Goal: Task Accomplishment & Management: Manage account settings

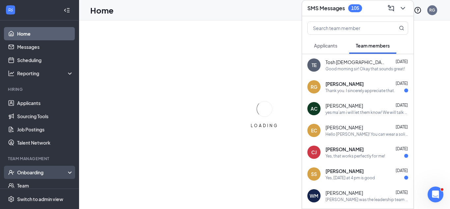
click at [34, 170] on div "Onboarding" at bounding box center [42, 172] width 51 height 7
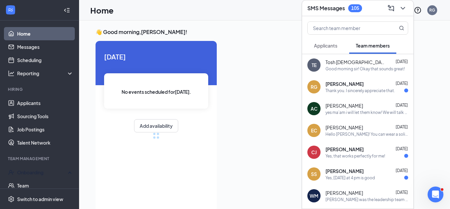
click at [405, 6] on icon "ChevronDown" at bounding box center [403, 8] width 8 height 8
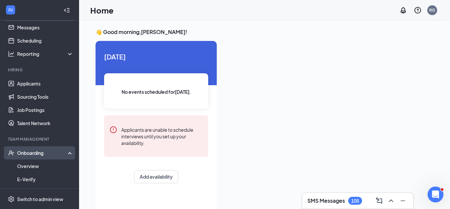
scroll to position [20, 0]
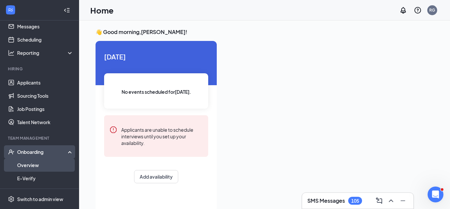
click at [43, 161] on link "Overview" at bounding box center [45, 164] width 56 height 13
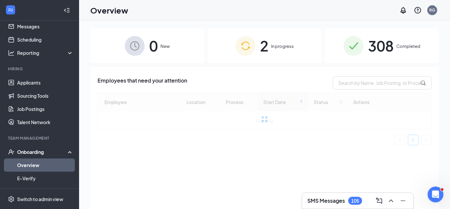
click at [238, 54] on img at bounding box center [246, 46] width 20 height 20
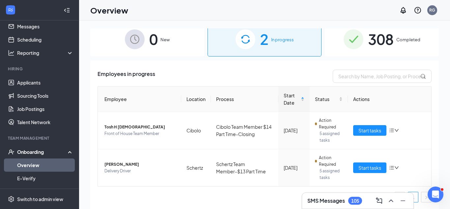
scroll to position [7, 0]
click at [395, 131] on icon "down" at bounding box center [397, 130] width 5 height 5
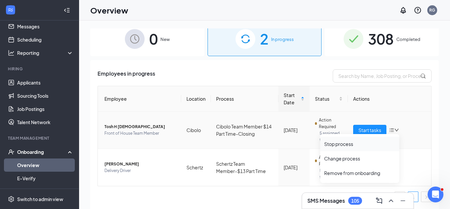
click at [351, 147] on div "Stop process" at bounding box center [359, 143] width 71 height 7
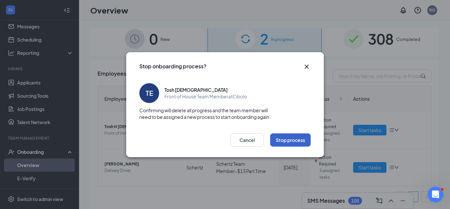
click at [284, 141] on button "Stop process" at bounding box center [290, 139] width 41 height 13
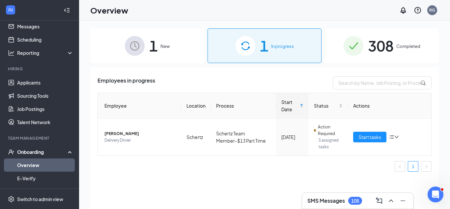
scroll to position [0, 0]
click at [182, 54] on div "1 New" at bounding box center [147, 45] width 114 height 35
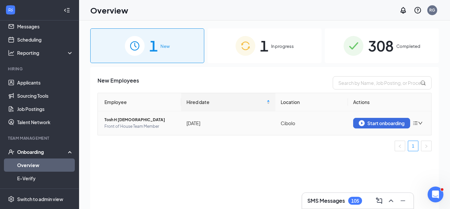
click at [422, 125] on icon "down" at bounding box center [420, 123] width 5 height 5
click at [391, 136] on div "Remove from onboarding" at bounding box center [383, 136] width 71 height 7
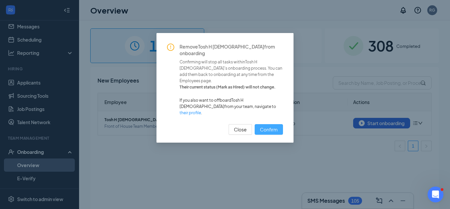
click at [276, 126] on span "Confirm" at bounding box center [269, 129] width 18 height 7
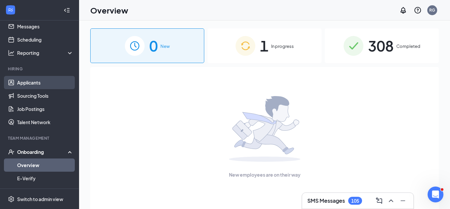
click at [46, 78] on link "Applicants" at bounding box center [45, 82] width 56 height 13
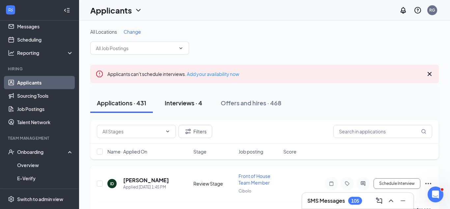
click at [201, 106] on div "Interviews · 4" at bounding box center [184, 103] width 38 height 8
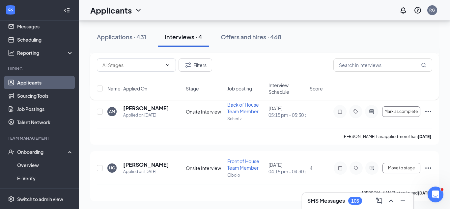
scroll to position [190, 0]
click at [110, 34] on div "Applications · 431" at bounding box center [121, 37] width 49 height 8
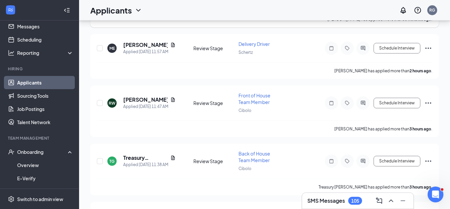
scroll to position [5, 0]
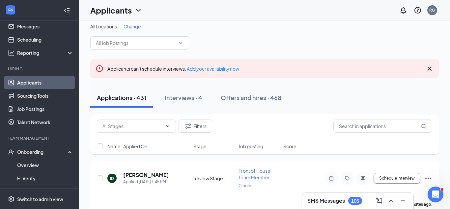
click at [328, 197] on h3 "SMS Messages" at bounding box center [327, 200] width 38 height 7
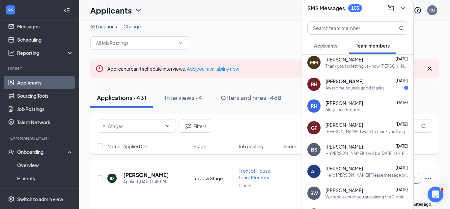
scroll to position [0, 0]
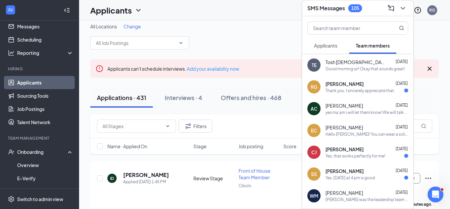
click at [330, 46] on span "Applicants" at bounding box center [325, 46] width 23 height 6
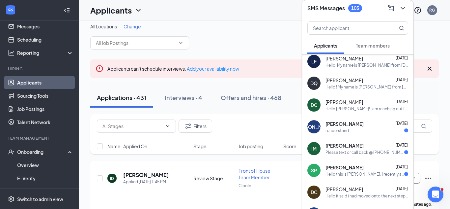
scroll to position [130, 0]
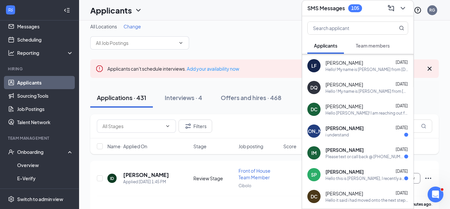
click at [375, 90] on div "Hello ! My name is Ray from Chick-fil-A Cibolo. I have reviewed your applicatio…" at bounding box center [367, 91] width 83 height 6
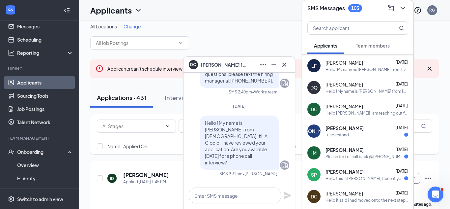
click at [373, 67] on div "Hello! My name is Ray from Chick-fil-A Cibolo. I have reviewed your application…" at bounding box center [367, 70] width 83 height 6
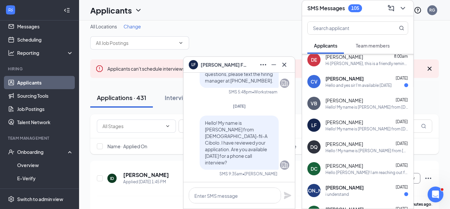
scroll to position [63, 0]
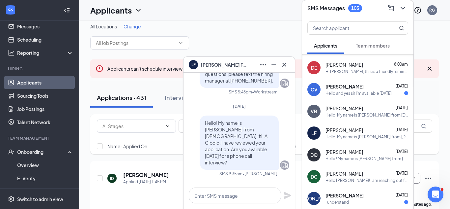
click at [371, 114] on div "Hello! My name is Ray from Chick-fil-A Cibolo. I have reviewed your application…" at bounding box center [367, 115] width 83 height 6
click at [365, 98] on div "CV Christopher Viesca Sep 15 Hello and yes sir I'm available today" at bounding box center [357, 89] width 111 height 22
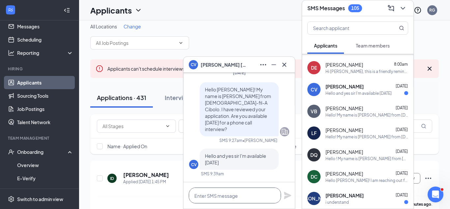
click at [242, 193] on textarea at bounding box center [235, 195] width 92 height 16
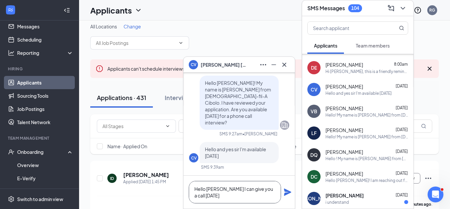
scroll to position [1, 0]
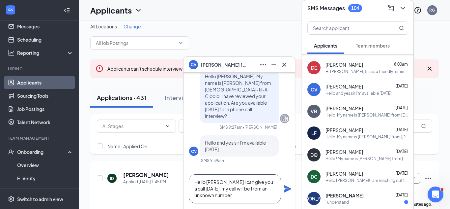
type textarea "Hello [PERSON_NAME] I can give you a call [DATE], my call will be from an unkno…"
click at [284, 188] on icon "Plane" at bounding box center [288, 189] width 8 height 8
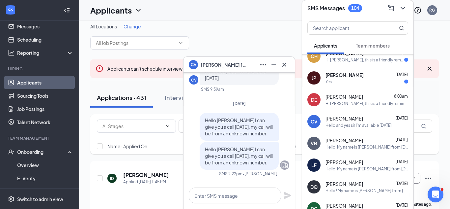
scroll to position [24, 0]
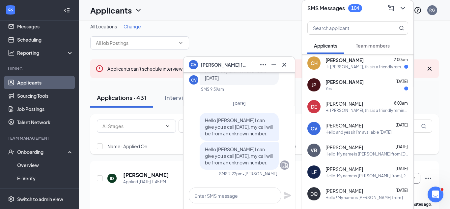
click at [353, 86] on div "Yes" at bounding box center [367, 89] width 83 height 6
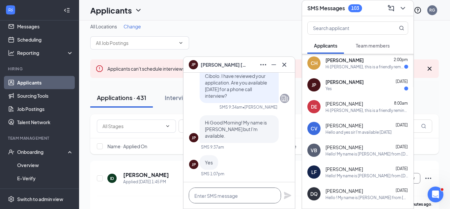
click at [248, 194] on textarea at bounding box center [235, 195] width 92 height 16
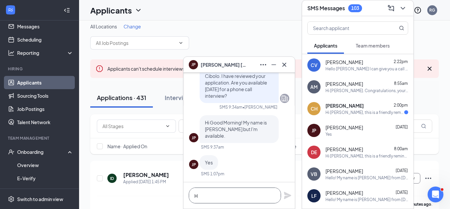
scroll to position [0, 0]
type textarea "Helo"
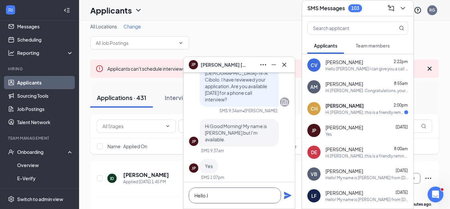
scroll to position [0, 0]
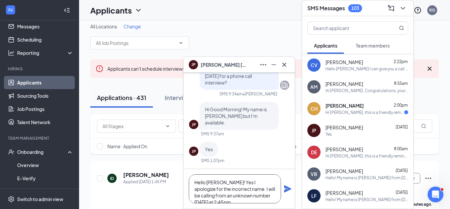
type textarea "Hello Jerry! Yes I apologize for the incorrect name. I will be calling from an …"
click at [287, 188] on icon "Plane" at bounding box center [287, 188] width 7 height 7
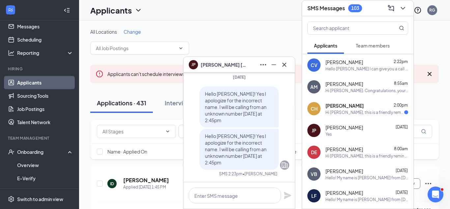
click at [352, 114] on div "Hi [PERSON_NAME], this is a friendly reminder. Your interview with [DEMOGRAPHIC…" at bounding box center [365, 112] width 79 height 6
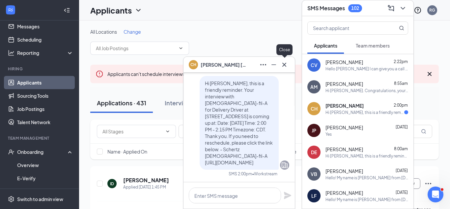
click at [283, 64] on icon "Cross" at bounding box center [284, 65] width 8 height 8
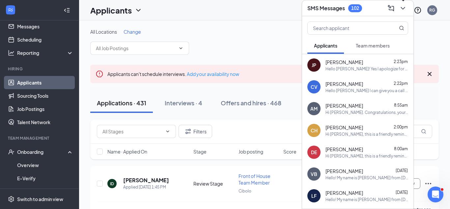
click at [403, 8] on icon "ChevronDown" at bounding box center [403, 8] width 4 height 3
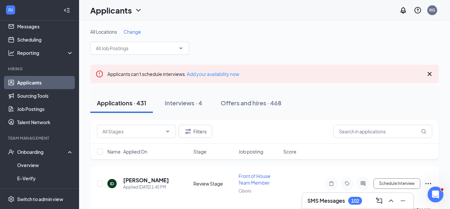
click at [135, 32] on span "Change" at bounding box center [132, 32] width 17 height 6
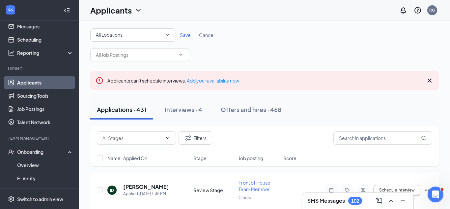
click at [170, 36] on icon "SmallChevronDown" at bounding box center [167, 35] width 6 height 6
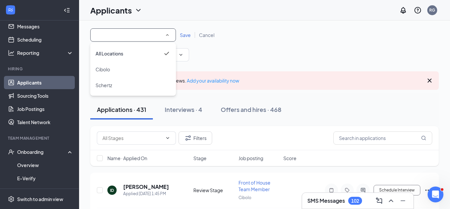
click at [130, 72] on div "Cibolo" at bounding box center [133, 69] width 75 height 8
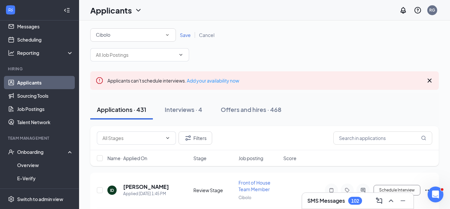
click at [185, 36] on span "Save" at bounding box center [185, 35] width 11 height 6
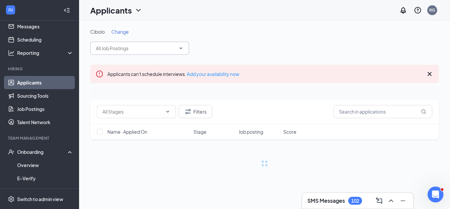
click at [141, 50] on input "text" at bounding box center [136, 47] width 80 height 7
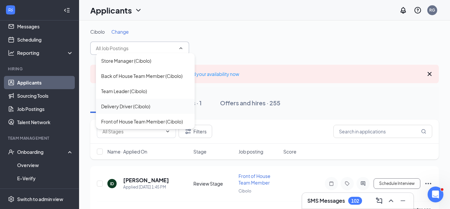
click at [129, 108] on div "Delivery Driver (Cibolo)" at bounding box center [125, 106] width 49 height 7
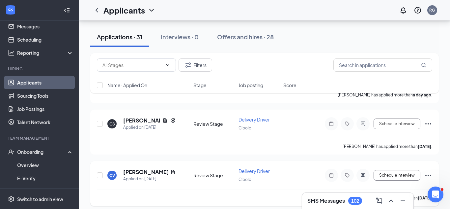
scroll to position [164, 0]
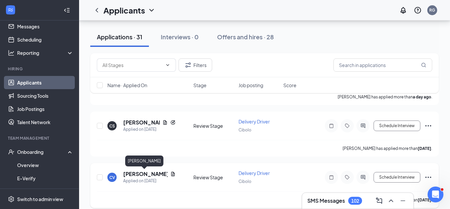
click at [140, 172] on h5 "[PERSON_NAME]" at bounding box center [145, 173] width 44 height 7
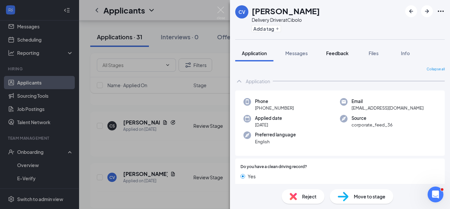
click at [341, 49] on button "Feedback" at bounding box center [338, 53] width 36 height 16
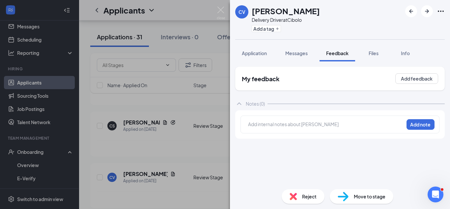
click at [357, 125] on div at bounding box center [326, 124] width 155 height 7
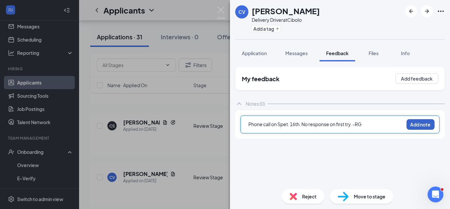
click at [415, 125] on button "Add note" at bounding box center [421, 124] width 28 height 11
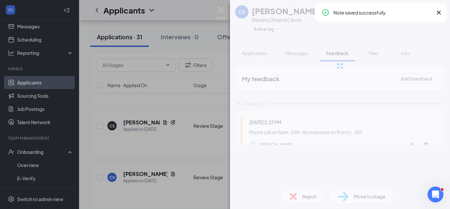
click at [222, 9] on img at bounding box center [221, 13] width 8 height 13
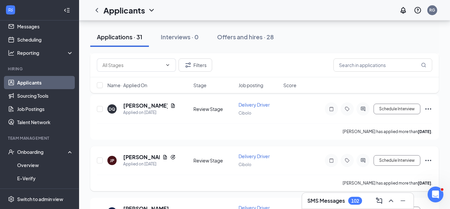
scroll to position [285, 0]
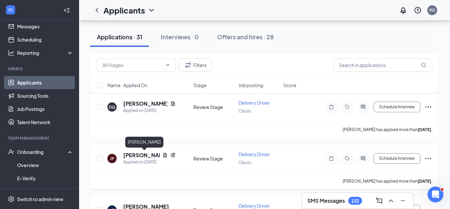
click at [138, 153] on h5 "[PERSON_NAME]" at bounding box center [141, 154] width 37 height 7
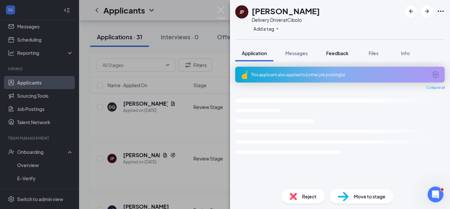
click at [336, 54] on span "Feedback" at bounding box center [337, 53] width 22 height 6
click at [343, 53] on span "Feedback" at bounding box center [337, 53] width 22 height 6
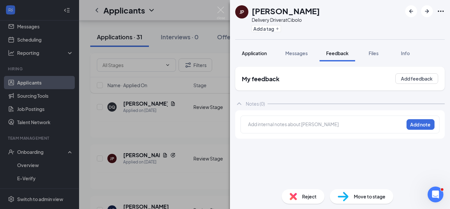
click at [250, 55] on span "Application" at bounding box center [254, 53] width 25 height 6
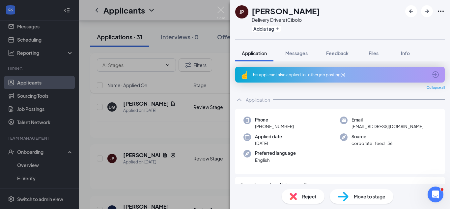
click at [435, 74] on icon "ArrowCircle" at bounding box center [436, 75] width 8 height 8
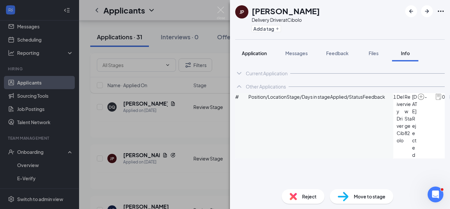
click at [258, 54] on span "Application" at bounding box center [254, 53] width 25 height 6
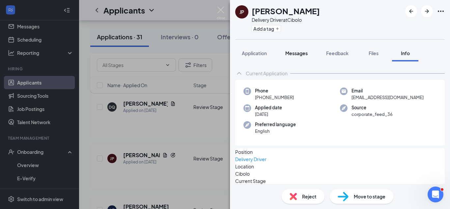
click at [302, 53] on span "Messages" at bounding box center [296, 53] width 22 height 6
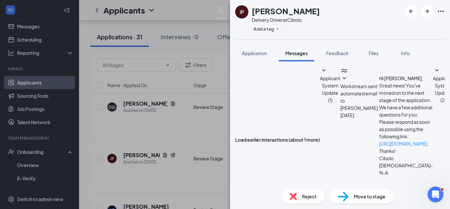
scroll to position [280, 0]
drag, startPoint x: 218, startPoint y: 13, endPoint x: 209, endPoint y: 22, distance: 13.3
click at [218, 13] on img at bounding box center [221, 13] width 8 height 13
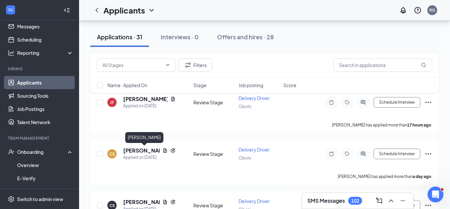
scroll to position [96, 0]
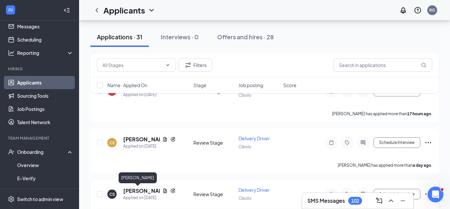
click at [138, 189] on h5 "[PERSON_NAME]" at bounding box center [141, 190] width 37 height 7
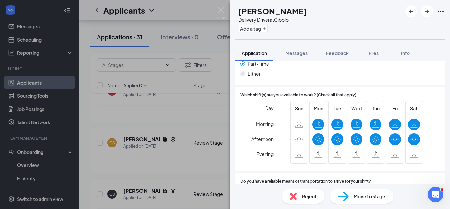
scroll to position [536, 0]
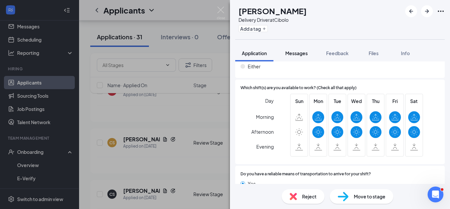
click at [298, 54] on span "Messages" at bounding box center [296, 53] width 22 height 6
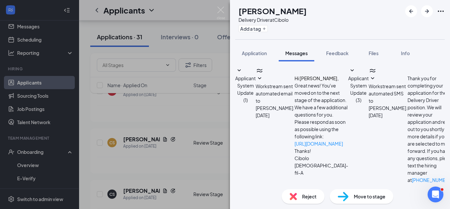
type textarea "Hello [PERSON_NAME]! I am reaching out from [DEMOGRAPHIC_DATA]-fil-A Cibolo in …"
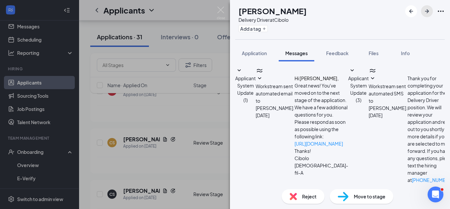
click at [430, 13] on icon "ArrowRight" at bounding box center [427, 11] width 8 height 8
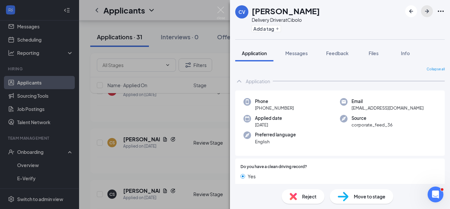
click at [430, 13] on icon "ArrowRight" at bounding box center [427, 11] width 8 height 8
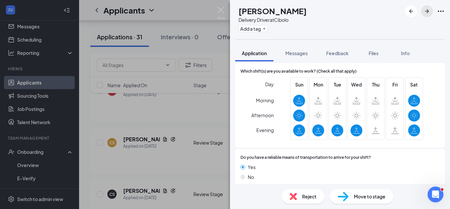
scroll to position [141, 0]
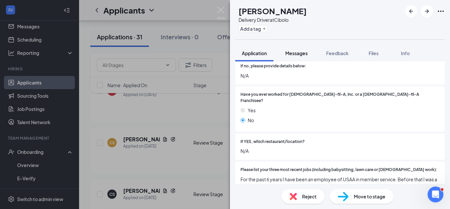
click at [301, 56] on div "Messages" at bounding box center [296, 53] width 22 height 7
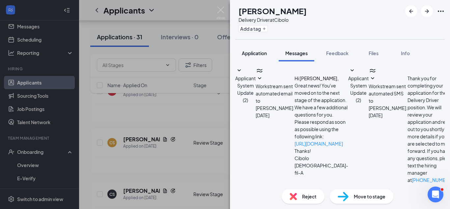
scroll to position [138, 0]
click at [270, 55] on button "Application" at bounding box center [254, 53] width 38 height 16
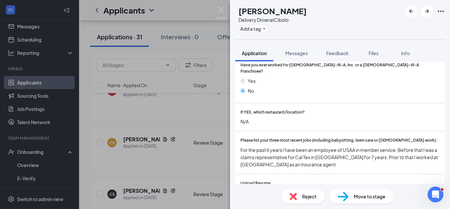
scroll to position [174, 0]
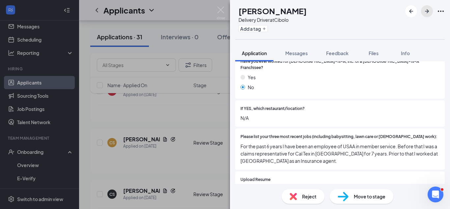
drag, startPoint x: 427, startPoint y: 12, endPoint x: 325, endPoint y: 65, distance: 115.0
click at [427, 14] on icon "ArrowRight" at bounding box center [427, 11] width 8 height 8
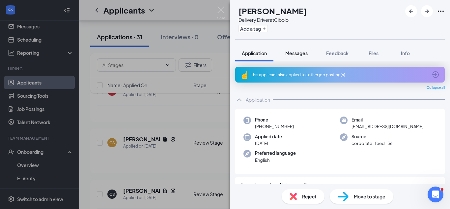
click at [308, 51] on span "Messages" at bounding box center [296, 53] width 22 height 6
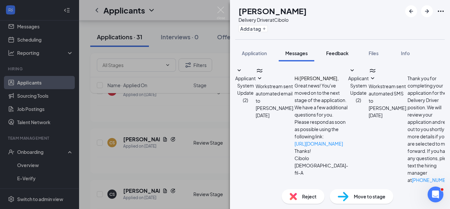
scroll to position [138, 0]
click at [336, 53] on span "Feedback" at bounding box center [337, 53] width 22 height 6
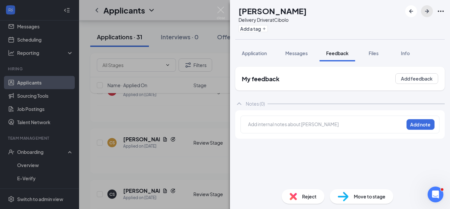
click at [428, 11] on icon "ArrowRight" at bounding box center [427, 11] width 4 height 4
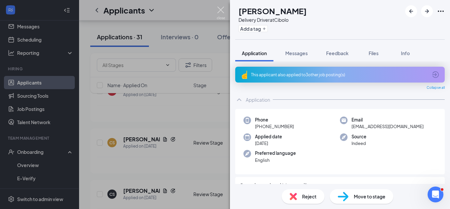
click at [222, 14] on img at bounding box center [221, 13] width 8 height 13
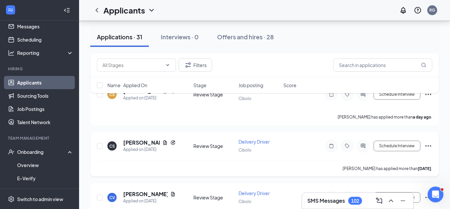
scroll to position [169, 0]
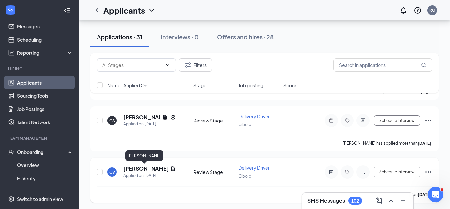
click at [149, 167] on h5 "[PERSON_NAME]" at bounding box center [145, 168] width 44 height 7
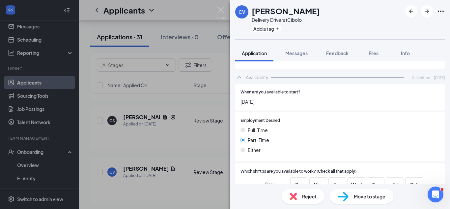
scroll to position [419, 0]
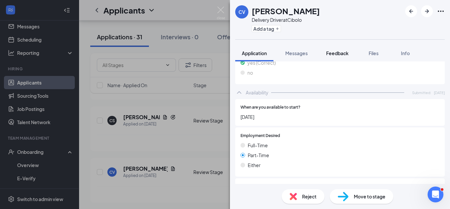
click at [328, 51] on span "Feedback" at bounding box center [337, 53] width 22 height 6
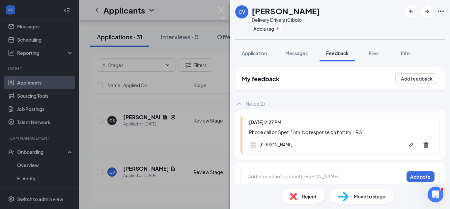
click at [296, 174] on div at bounding box center [326, 176] width 155 height 7
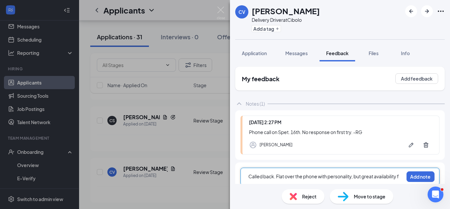
scroll to position [2, 0]
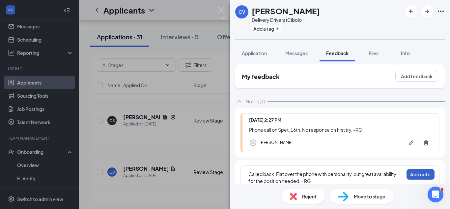
click at [416, 172] on button "Add note" at bounding box center [421, 174] width 28 height 11
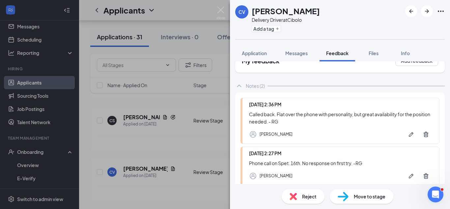
scroll to position [0, 0]
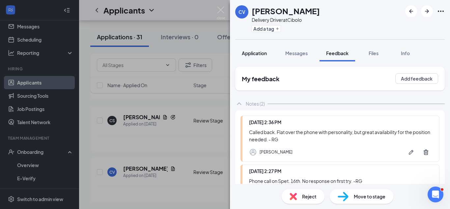
click at [263, 57] on button "Application" at bounding box center [254, 53] width 38 height 16
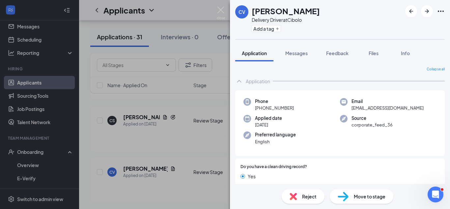
drag, startPoint x: 216, startPoint y: 10, endPoint x: 226, endPoint y: 19, distance: 13.6
click at [216, 10] on div "CV Christopher Viesca Delivery Driver at Cibolo Add a tag Application Messages …" at bounding box center [225, 104] width 450 height 209
click at [219, 12] on img at bounding box center [221, 13] width 8 height 13
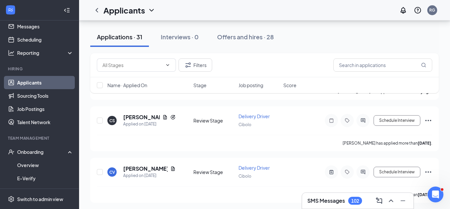
click at [327, 197] on h3 "SMS Messages" at bounding box center [327, 200] width 38 height 7
click at [334, 197] on h3 "SMS Messages" at bounding box center [327, 200] width 38 height 7
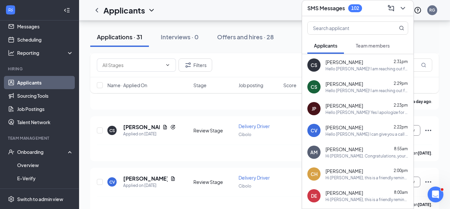
scroll to position [159, 0]
click at [280, 19] on div "Applicants RG" at bounding box center [264, 10] width 371 height 20
click at [399, 9] on icon "ChevronDown" at bounding box center [403, 8] width 8 height 8
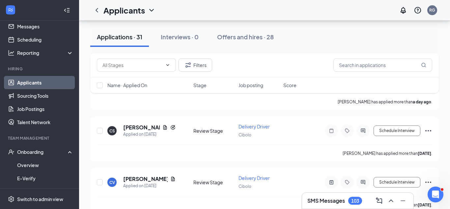
click at [315, 197] on h3 "SMS Messages" at bounding box center [327, 200] width 38 height 7
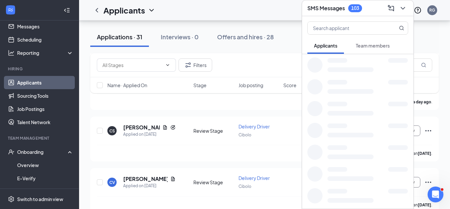
click at [316, 197] on div "Applicants Team members" at bounding box center [357, 112] width 111 height 192
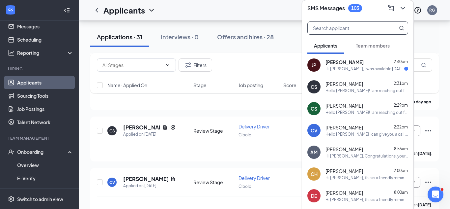
click at [335, 69] on div "Hi Ray, I was available yesterday but I'm currently at an appointment. Would it…" at bounding box center [365, 69] width 79 height 6
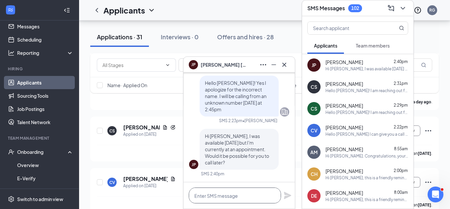
click at [250, 197] on textarea at bounding box center [235, 195] width 92 height 16
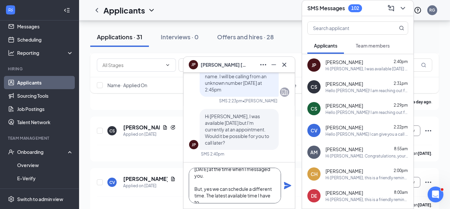
scroll to position [20, 0]
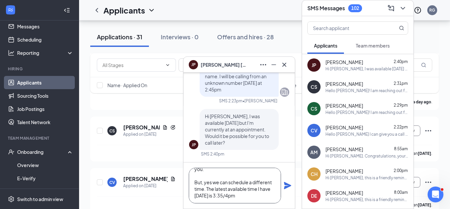
type textarea "Yes I apologize, I was not able to call yesterday at the time when I messaged y…"
click at [286, 187] on icon "Plane" at bounding box center [287, 185] width 7 height 7
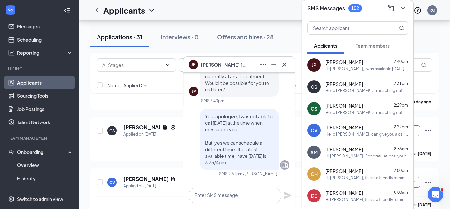
scroll to position [0, 0]
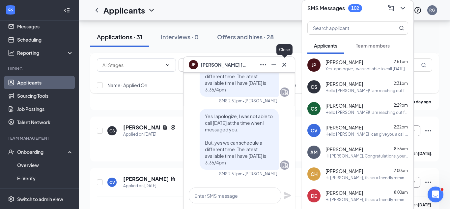
click at [283, 63] on icon "Cross" at bounding box center [284, 65] width 8 height 8
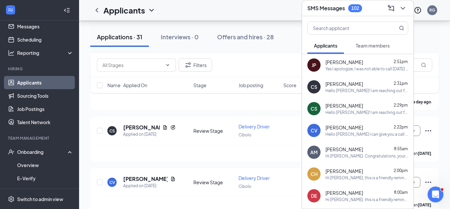
click at [400, 10] on icon "ChevronDown" at bounding box center [403, 8] width 8 height 8
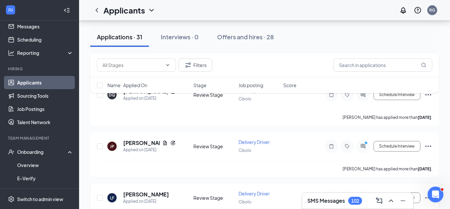
scroll to position [317, 0]
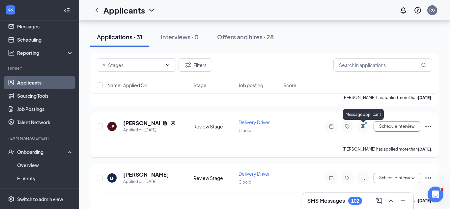
click at [364, 127] on icon "ActiveChat" at bounding box center [363, 126] width 8 height 5
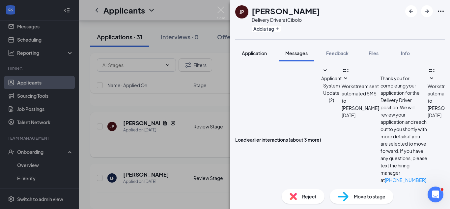
scroll to position [344, 0]
click at [221, 13] on img at bounding box center [221, 13] width 8 height 13
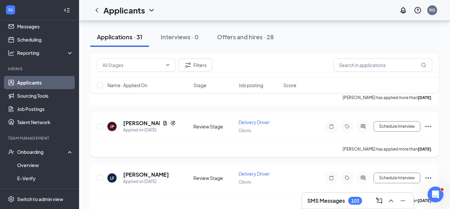
click at [315, 196] on div "SMS Messages 103" at bounding box center [358, 200] width 101 height 11
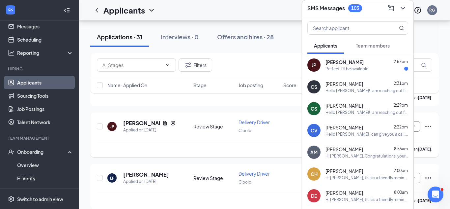
click at [353, 66] on div "Perfect. I'll be available" at bounding box center [347, 69] width 43 height 6
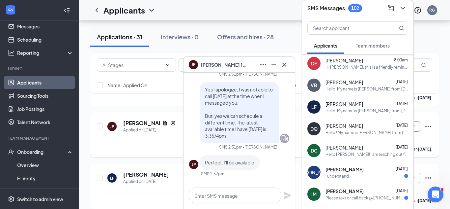
scroll to position [154, 0]
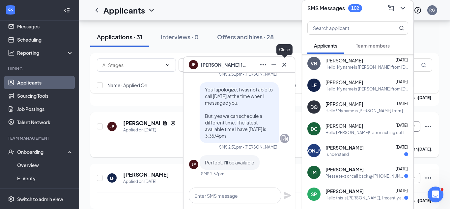
click at [285, 63] on icon "Cross" at bounding box center [284, 64] width 4 height 4
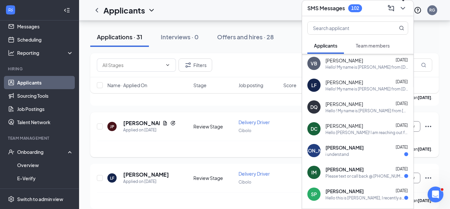
click at [407, 8] on icon "ChevronDown" at bounding box center [403, 8] width 8 height 8
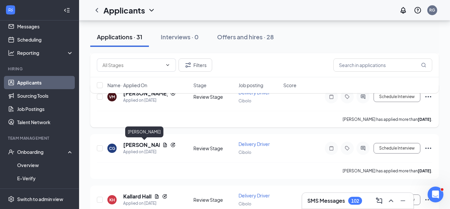
scroll to position [491, 0]
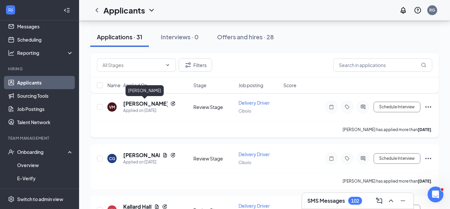
click at [149, 103] on h5 "[PERSON_NAME]" at bounding box center [145, 103] width 44 height 7
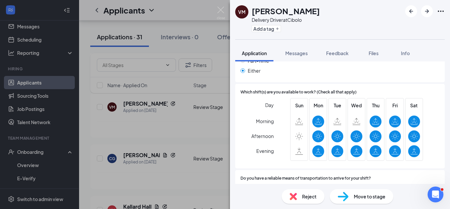
scroll to position [524, 0]
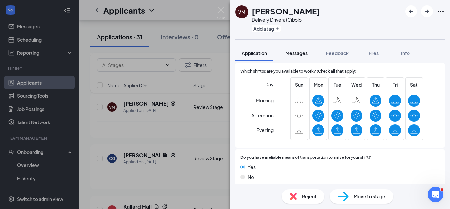
click at [298, 51] on span "Messages" at bounding box center [296, 53] width 22 height 6
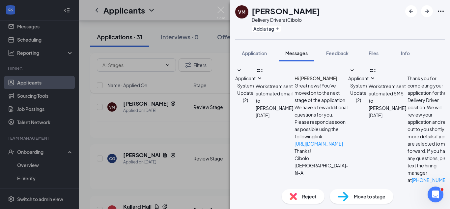
scroll to position [82, 0]
type textarea "Hello Vernon! This is Ray from Chick-fil-A Cibolo, I am reaching out in regards…"
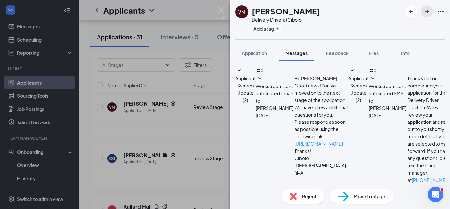
click at [424, 15] on icon "ArrowRight" at bounding box center [427, 11] width 8 height 8
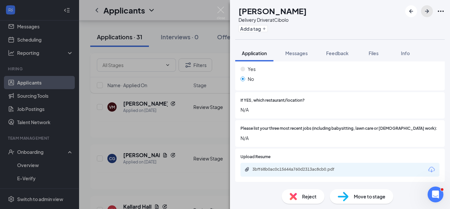
scroll to position [63, 0]
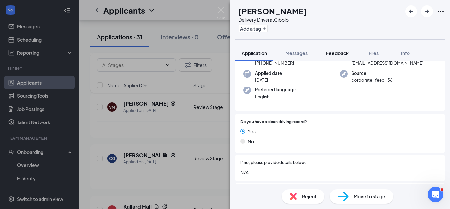
click at [339, 51] on span "Feedback" at bounding box center [337, 53] width 22 height 6
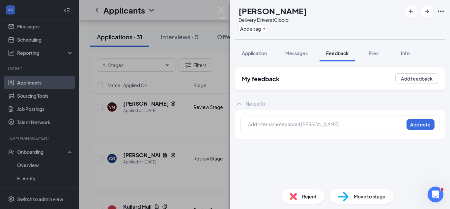
click at [312, 127] on div at bounding box center [326, 124] width 155 height 7
click at [421, 121] on button "Add note" at bounding box center [421, 124] width 28 height 11
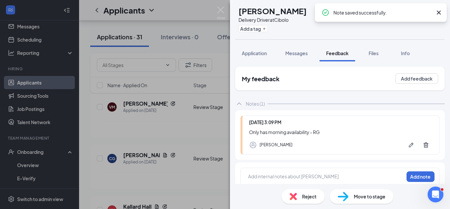
click at [440, 14] on icon "Cross" at bounding box center [439, 13] width 8 height 8
click at [424, 11] on icon "ArrowRight" at bounding box center [427, 11] width 8 height 8
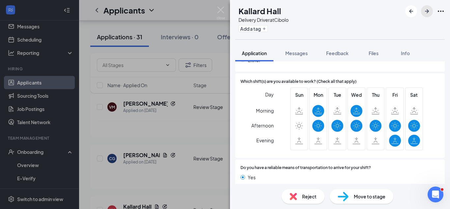
scroll to position [552, 0]
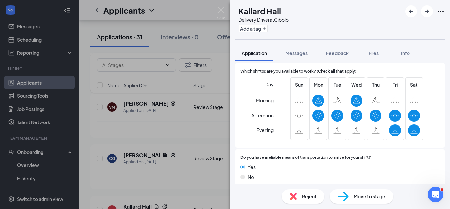
click at [299, 197] on div "Reject" at bounding box center [303, 196] width 43 height 15
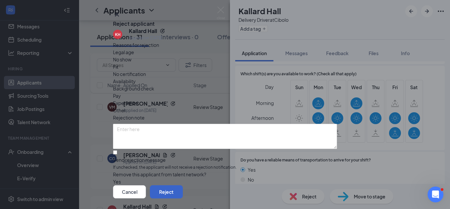
click at [183, 185] on button "Reject" at bounding box center [166, 191] width 33 height 13
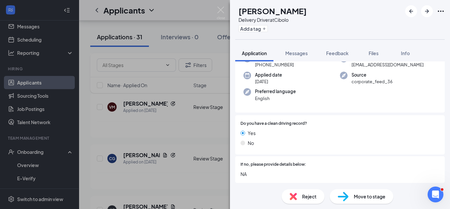
scroll to position [174, 0]
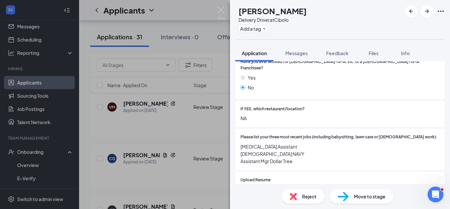
click at [308, 195] on span "Reject" at bounding box center [309, 195] width 15 height 7
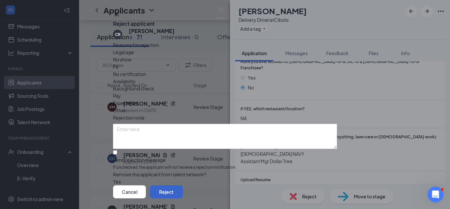
click at [183, 185] on button "Reject" at bounding box center [166, 191] width 33 height 13
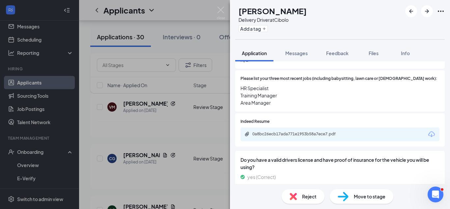
scroll to position [211, 0]
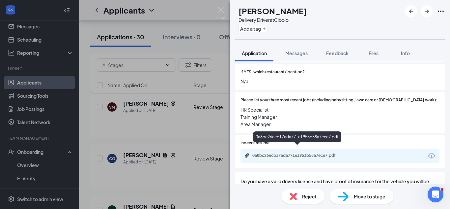
click at [295, 153] on div "0a8bc26ecb17ada771e1953b58a7ece7.pdf" at bounding box center [298, 155] width 92 height 5
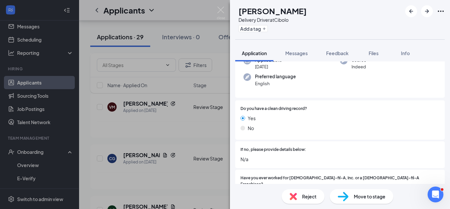
scroll to position [51, 0]
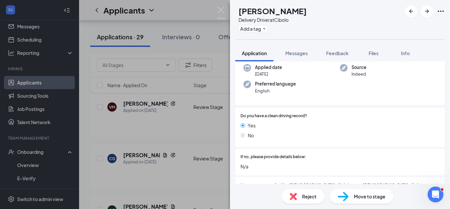
click at [311, 197] on span "Reject" at bounding box center [309, 195] width 15 height 7
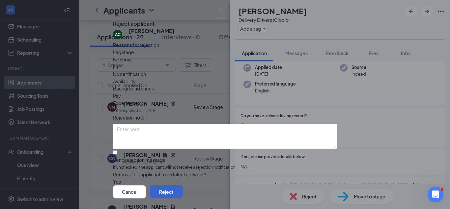
click at [183, 185] on button "Reject" at bounding box center [166, 191] width 33 height 13
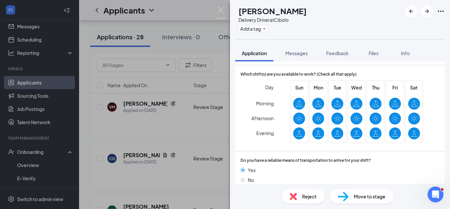
scroll to position [516, 0]
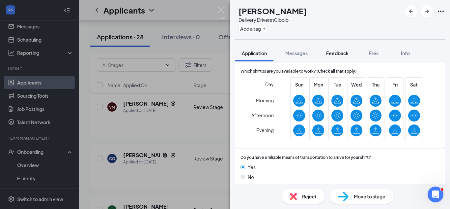
click at [333, 55] on span "Feedback" at bounding box center [337, 53] width 22 height 6
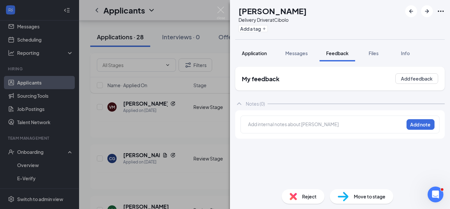
click at [259, 57] on button "Application" at bounding box center [254, 53] width 38 height 16
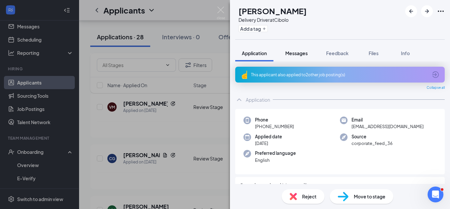
click at [306, 55] on span "Messages" at bounding box center [296, 53] width 22 height 6
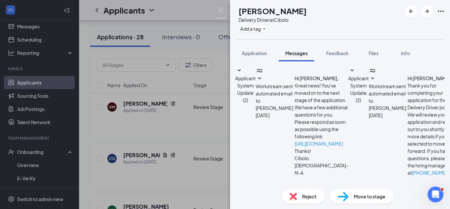
scroll to position [82, 0]
type textarea "Hello [PERSON_NAME]! This is [PERSON_NAME] from [DEMOGRAPHIC_DATA]-fil-A Cibolo…"
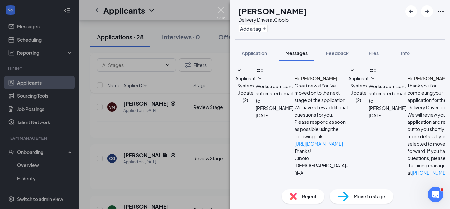
click at [223, 10] on img at bounding box center [221, 13] width 8 height 13
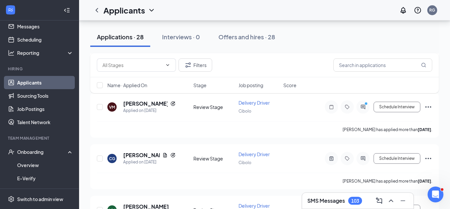
click at [330, 197] on h3 "SMS Messages" at bounding box center [327, 200] width 38 height 7
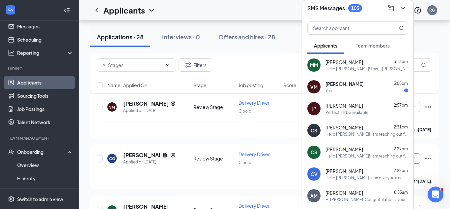
click at [338, 81] on span "[PERSON_NAME]" at bounding box center [345, 83] width 38 height 7
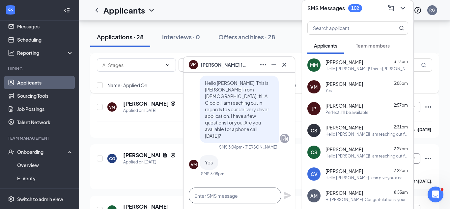
click at [245, 197] on textarea at bounding box center [235, 195] width 92 height 16
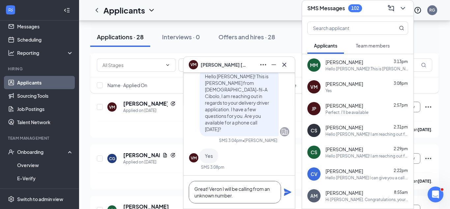
type textarea "Great! Veron I will be calling from an unknown number."
click at [286, 189] on icon "Plane" at bounding box center [287, 191] width 7 height 7
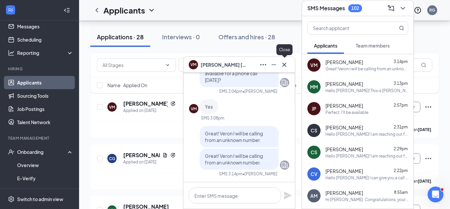
click at [284, 65] on icon "Cross" at bounding box center [284, 65] width 8 height 8
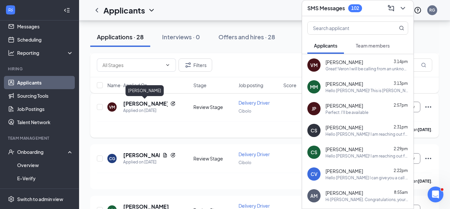
click at [142, 103] on h5 "[PERSON_NAME]" at bounding box center [145, 103] width 44 height 7
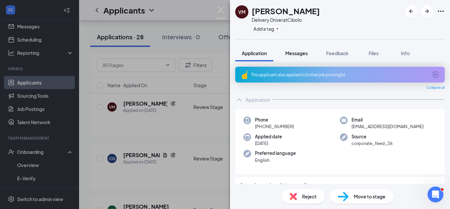
click at [311, 55] on button "Messages" at bounding box center [297, 53] width 36 height 16
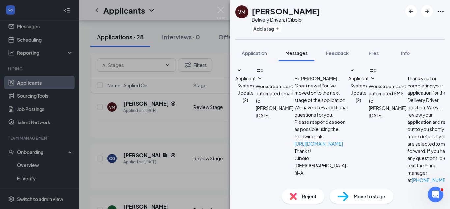
scroll to position [223, 0]
click at [255, 52] on span "Application" at bounding box center [254, 53] width 25 height 6
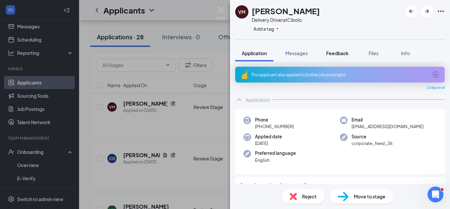
drag, startPoint x: 342, startPoint y: 55, endPoint x: 348, endPoint y: 59, distance: 7.5
click at [341, 55] on span "Feedback" at bounding box center [337, 53] width 22 height 6
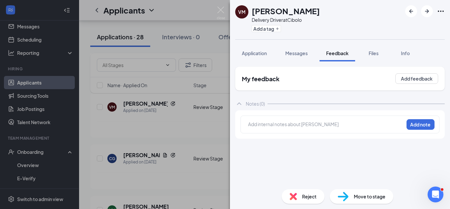
click at [287, 125] on div at bounding box center [326, 124] width 155 height 7
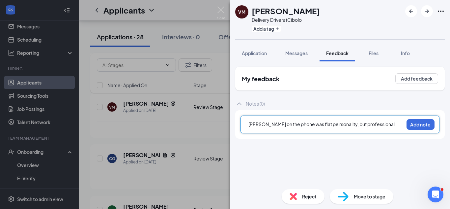
click at [381, 122] on div "Vernon on the phone was flat pe rsonality, but professional." at bounding box center [326, 124] width 155 height 7
click at [300, 125] on span "Vernon on the phone was flat pe rsonality, but professional." at bounding box center [323, 124] width 148 height 6
click at [299, 124] on span "Vernon on the phone was flat pe rsonality, but professional." at bounding box center [323, 124] width 148 height 6
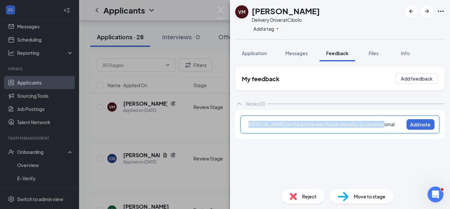
click at [299, 124] on span "Vernon on the phone was flat pe rsonality, but professional." at bounding box center [323, 124] width 148 height 6
click at [302, 125] on span "Vernon on the phone was flat pe rsonality, but professional." at bounding box center [323, 124] width 148 height 6
click at [384, 124] on div "Vernon on the phone had a flat personality, but professional." at bounding box center [326, 124] width 155 height 7
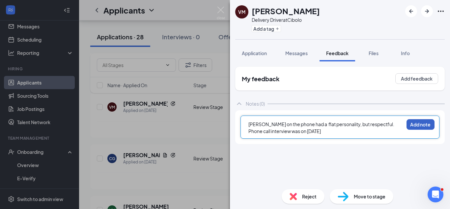
click at [422, 123] on button "Add note" at bounding box center [421, 124] width 28 height 11
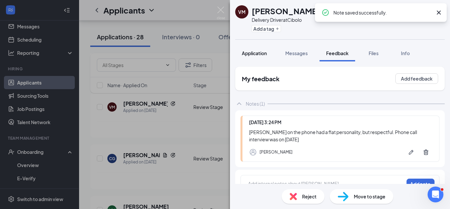
click at [255, 55] on span "Application" at bounding box center [254, 53] width 25 height 6
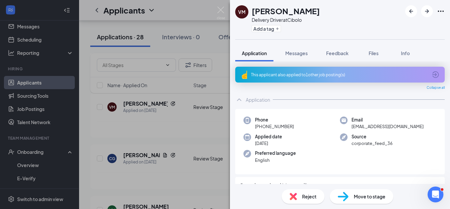
click at [219, 10] on img at bounding box center [221, 13] width 8 height 13
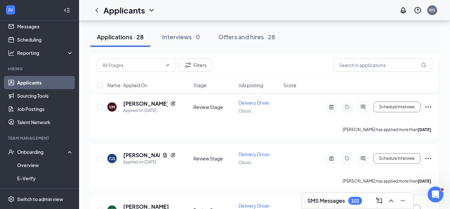
click at [339, 197] on h3 "SMS Messages" at bounding box center [327, 200] width 38 height 7
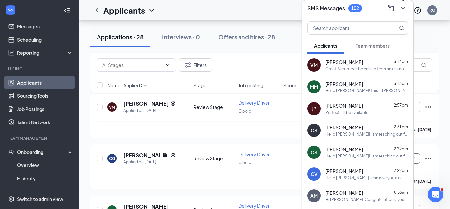
click at [406, 7] on icon "ChevronDown" at bounding box center [403, 8] width 8 height 8
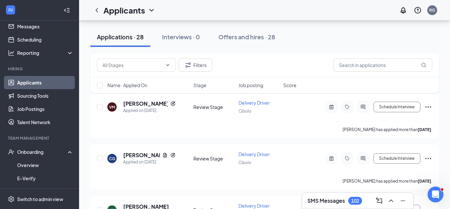
click at [338, 197] on h3 "SMS Messages" at bounding box center [327, 200] width 38 height 7
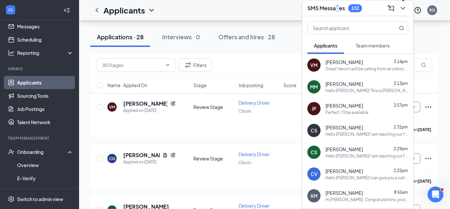
click at [402, 7] on icon "ChevronDown" at bounding box center [403, 8] width 8 height 8
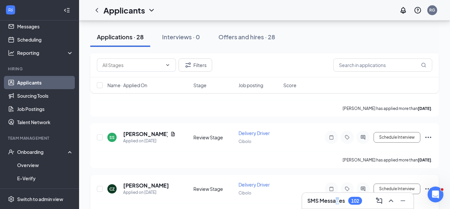
scroll to position [636, 0]
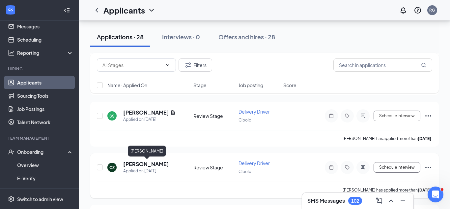
click at [165, 162] on h5 "Christina Zwetschke" at bounding box center [146, 163] width 46 height 7
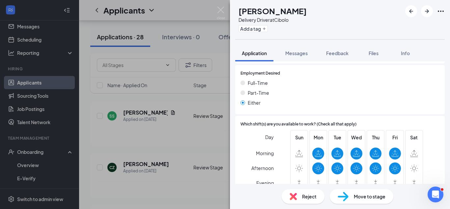
scroll to position [538, 0]
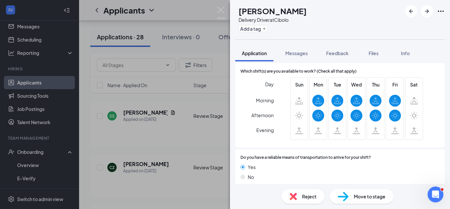
click at [307, 193] on span "Reject" at bounding box center [309, 195] width 15 height 7
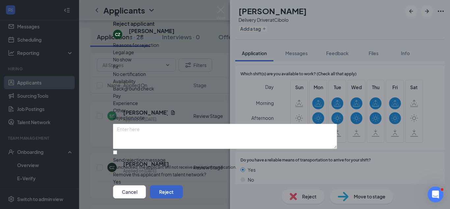
click at [183, 185] on button "Reject" at bounding box center [166, 191] width 33 height 13
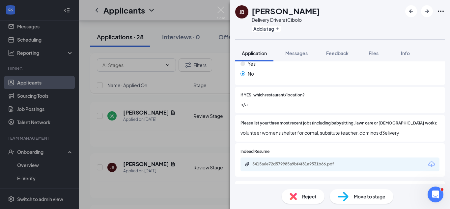
scroll to position [194, 0]
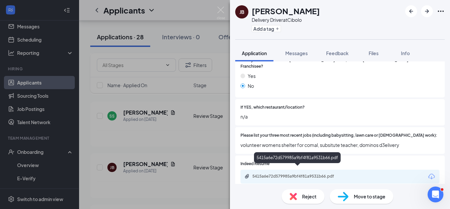
click at [288, 173] on div "5415a6e72d579985a9bf4f81a9531b66.pdf" at bounding box center [298, 175] width 92 height 5
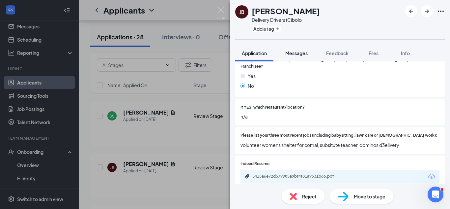
click at [295, 56] on span "Messages" at bounding box center [296, 53] width 22 height 6
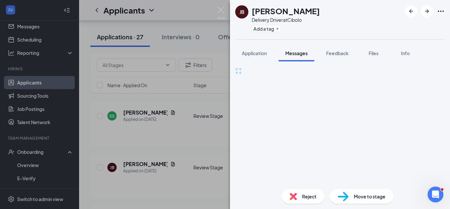
click at [295, 56] on span "Messages" at bounding box center [296, 53] width 22 height 6
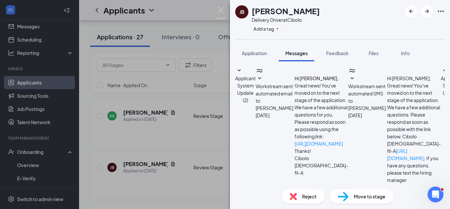
scroll to position [169, 0]
click at [425, 12] on icon "ArrowRight" at bounding box center [427, 11] width 8 height 8
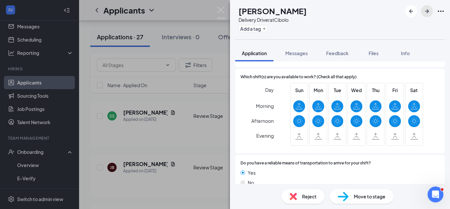
scroll to position [534, 0]
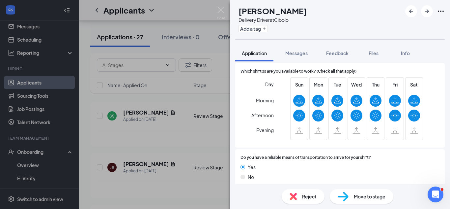
click at [314, 197] on div "Reject" at bounding box center [303, 196] width 43 height 15
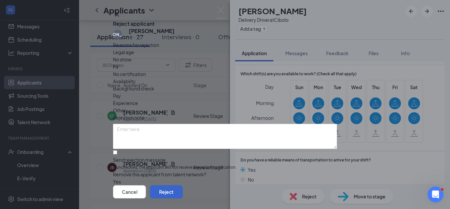
click at [183, 185] on button "Reject" at bounding box center [166, 191] width 33 height 13
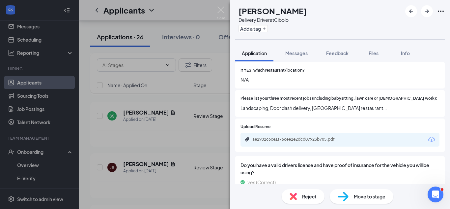
scroll to position [229, 0]
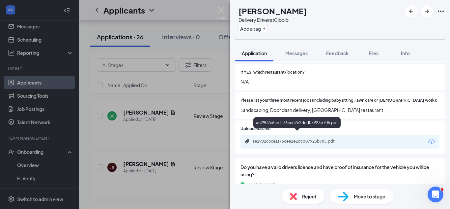
click at [304, 138] on div "ae2902c6ce1f76cee2e2dcd07923b705.pdf" at bounding box center [298, 140] width 92 height 5
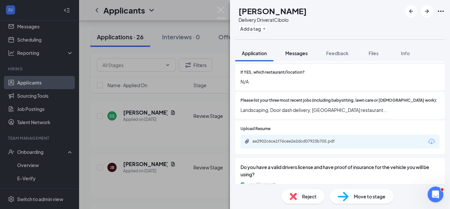
click at [301, 53] on span "Messages" at bounding box center [296, 53] width 22 height 6
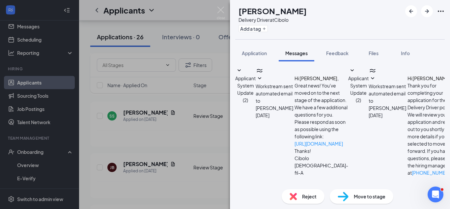
type textarea "Hello [PERSON_NAME]! My name is [PERSON_NAME] and I am reaching out from [DEMOG…"
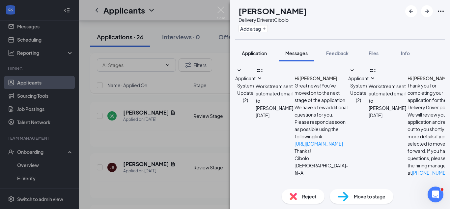
click at [257, 49] on button "Application" at bounding box center [254, 53] width 38 height 16
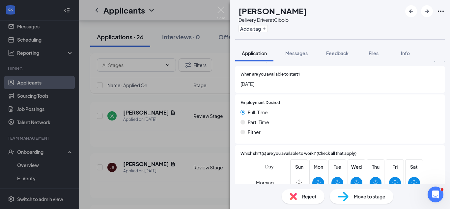
scroll to position [435, 0]
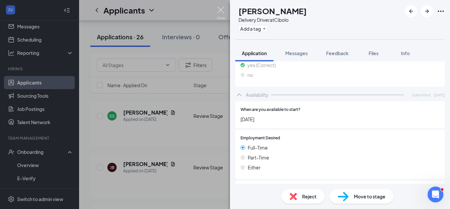
click at [222, 10] on img at bounding box center [221, 13] width 8 height 13
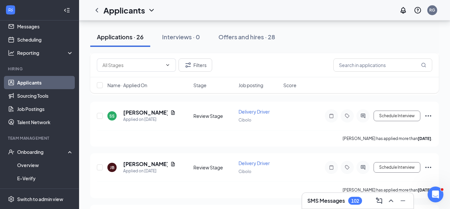
click at [328, 197] on h3 "SMS Messages" at bounding box center [327, 200] width 38 height 7
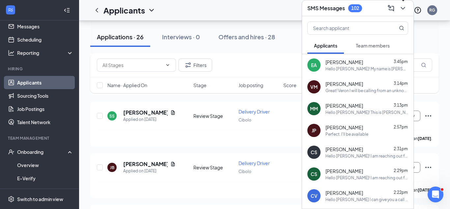
click at [403, 10] on icon "ChevronDown" at bounding box center [403, 8] width 8 height 8
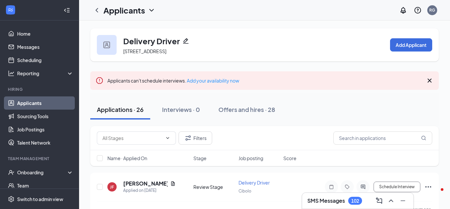
click at [320, 201] on h3 "SMS Messages" at bounding box center [327, 200] width 38 height 7
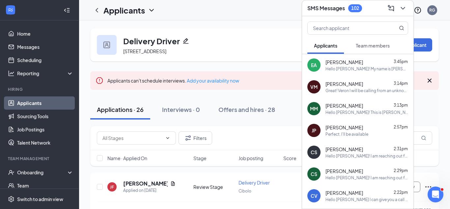
click at [350, 132] on div "Perfect. I'll be available" at bounding box center [347, 134] width 43 height 6
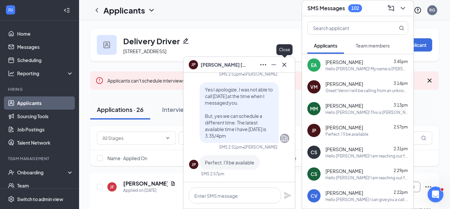
drag, startPoint x: 286, startPoint y: 65, endPoint x: 325, endPoint y: 48, distance: 42.5
click at [286, 65] on icon "Cross" at bounding box center [284, 65] width 8 height 8
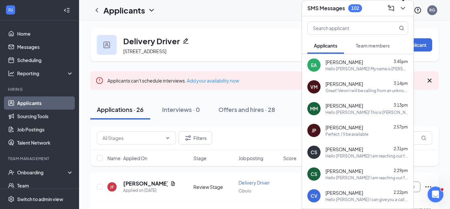
click at [401, 7] on icon "ChevronDown" at bounding box center [403, 8] width 4 height 3
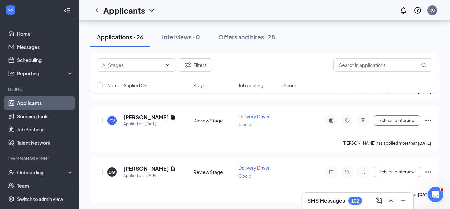
scroll to position [316, 0]
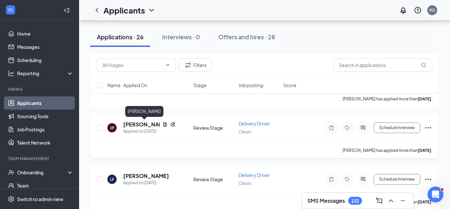
click at [149, 124] on h5 "[PERSON_NAME]" at bounding box center [141, 124] width 37 height 7
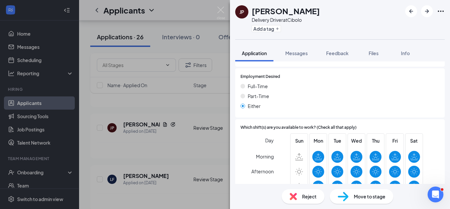
scroll to position [535, 0]
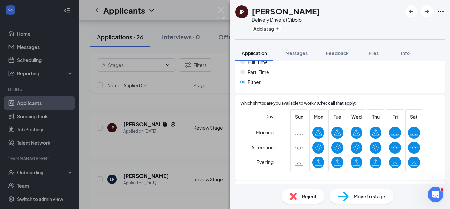
drag, startPoint x: 201, startPoint y: 11, endPoint x: 321, endPoint y: 62, distance: 130.4
click at [201, 11] on div "JP Jerry Pearson Delivery Driver at Cibolo Add a tag Application Messages Feedb…" at bounding box center [225, 104] width 450 height 209
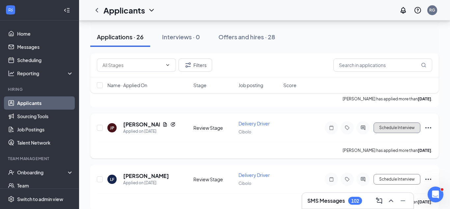
click at [395, 129] on button "Schedule Interview" at bounding box center [397, 127] width 47 height 11
type input "Onsite Interview (next stage)"
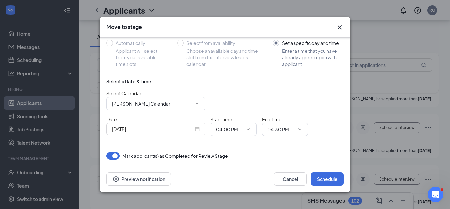
scroll to position [64, 0]
click at [168, 130] on input "Sep 16, 2025" at bounding box center [153, 128] width 82 height 7
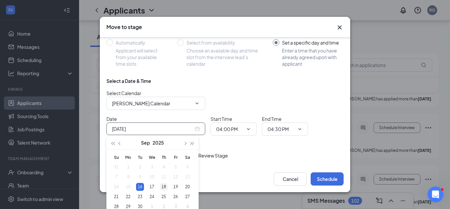
type input "Sep 18, 2025"
click at [163, 185] on div "18" at bounding box center [164, 187] width 8 height 8
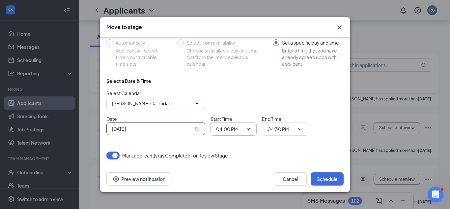
click at [231, 133] on span "04:00 PM" at bounding box center [234, 128] width 46 height 13
click at [230, 132] on input "04:00 PM" at bounding box center [229, 128] width 27 height 7
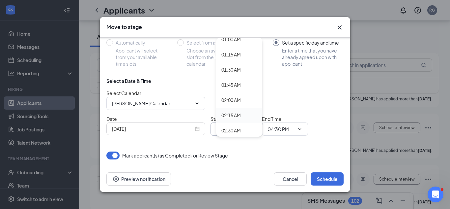
scroll to position [67, 0]
click at [237, 127] on div "02:30 AM" at bounding box center [230, 129] width 19 height 7
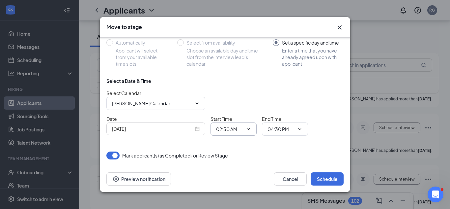
click at [235, 125] on input "02:30 AM" at bounding box center [229, 128] width 27 height 7
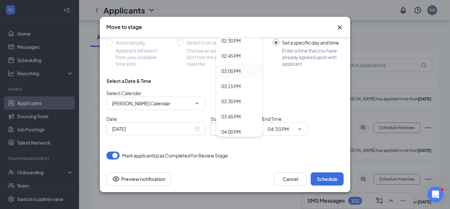
scroll to position [883, 0]
click at [235, 44] on div "02:30 PM" at bounding box center [230, 41] width 19 height 7
type input "02:30 PM"
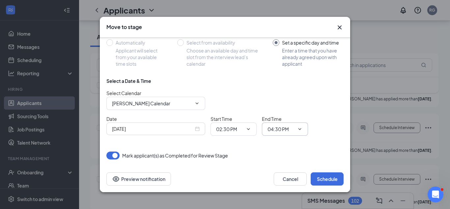
click at [280, 129] on input "04:30 PM" at bounding box center [281, 128] width 27 height 7
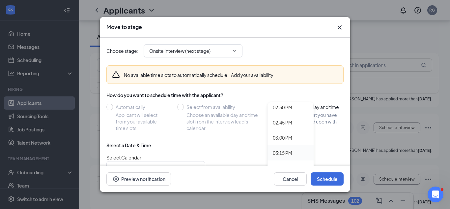
scroll to position [898, 0]
click at [286, 123] on div "03:00 PM" at bounding box center [282, 120] width 19 height 7
type input "03:00 PM"
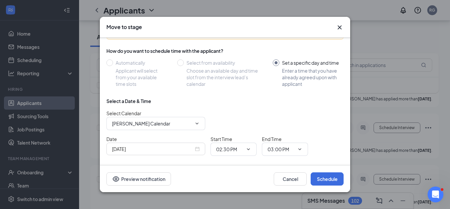
scroll to position [64, 0]
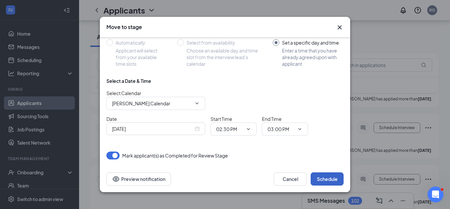
click at [331, 176] on button "Schedule" at bounding box center [327, 178] width 33 height 13
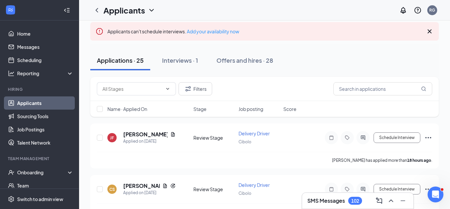
scroll to position [0, 0]
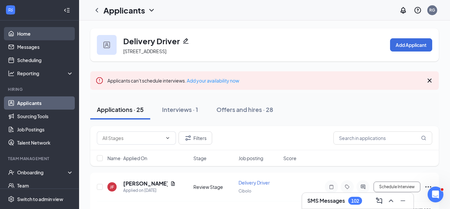
click at [32, 29] on link "Home" at bounding box center [45, 33] width 56 height 13
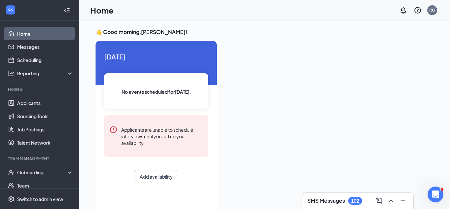
click at [327, 199] on h3 "SMS Messages" at bounding box center [327, 200] width 38 height 7
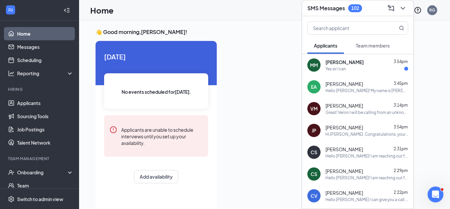
click at [348, 71] on div "Yes sir I can" at bounding box center [367, 69] width 83 height 6
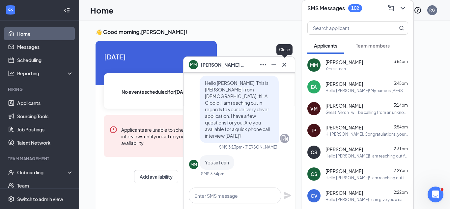
click at [286, 64] on icon "Cross" at bounding box center [284, 65] width 8 height 8
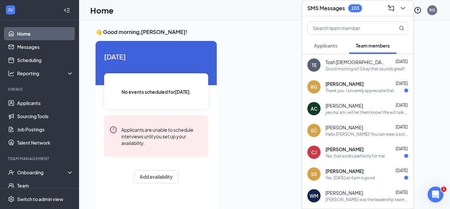
click at [329, 46] on span "Applicants" at bounding box center [325, 46] width 23 height 6
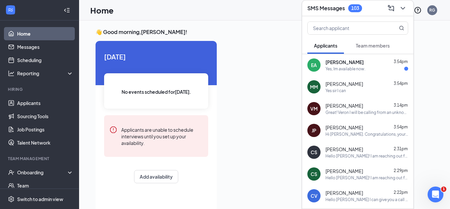
click at [363, 71] on div "Yes, Im available now." at bounding box center [346, 69] width 40 height 6
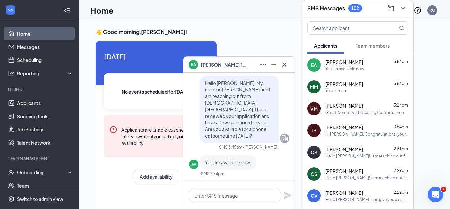
click at [380, 90] on div "Yes sir I can" at bounding box center [367, 91] width 83 height 6
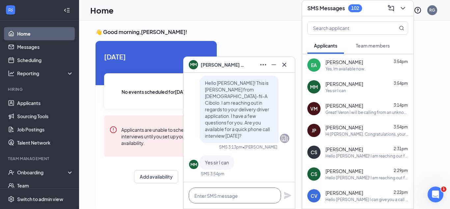
click at [240, 198] on textarea at bounding box center [235, 195] width 92 height 16
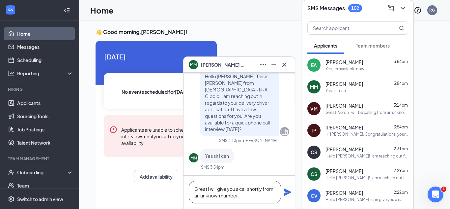
type textarea "Great I will give you a call shortly from an unknown number."
drag, startPoint x: 282, startPoint y: 192, endPoint x: 285, endPoint y: 195, distance: 4.0
click at [282, 192] on div "Great I will give you a call shortly from an unknown number." at bounding box center [239, 191] width 111 height 33
click at [290, 196] on div "Great I will give you a call shortly from an unknown number." at bounding box center [239, 191] width 111 height 33
click at [288, 190] on icon "Plane" at bounding box center [287, 191] width 7 height 7
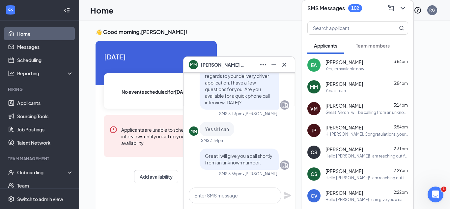
scroll to position [0, 0]
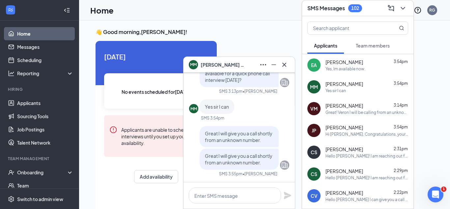
click at [360, 70] on div "Yes, Im available now." at bounding box center [346, 69] width 40 height 6
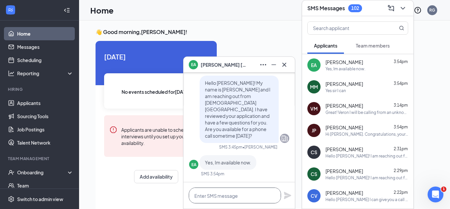
click at [253, 192] on textarea at bounding box center [235, 195] width 92 height 16
type textarea "H"
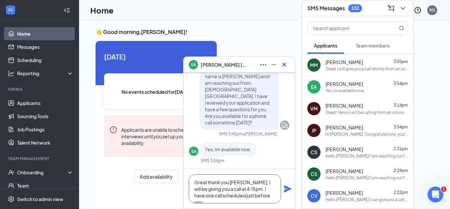
type textarea "Great thank you [PERSON_NAME], I will be giving you a call at 4:15pm. I have on…"
click at [290, 189] on icon "Plane" at bounding box center [287, 188] width 7 height 7
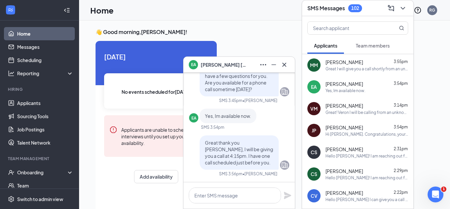
scroll to position [0, 0]
click at [286, 64] on icon "Cross" at bounding box center [284, 65] width 8 height 8
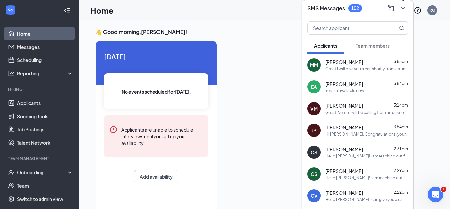
drag, startPoint x: 402, startPoint y: 9, endPoint x: 387, endPoint y: 17, distance: 17.0
click at [401, 9] on icon "ChevronDown" at bounding box center [403, 8] width 8 height 8
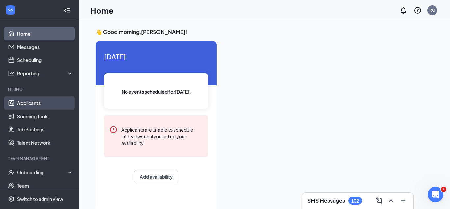
click at [32, 100] on link "Applicants" at bounding box center [45, 102] width 56 height 13
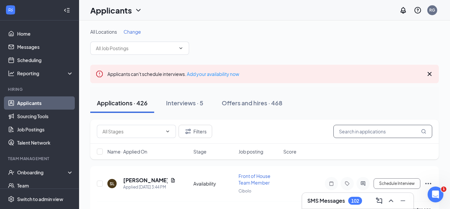
click at [350, 132] on input "text" at bounding box center [383, 131] width 99 height 13
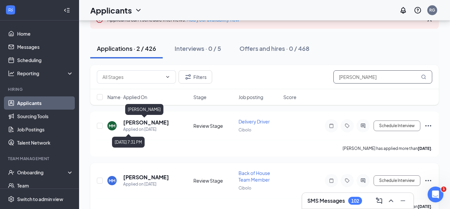
scroll to position [68, 0]
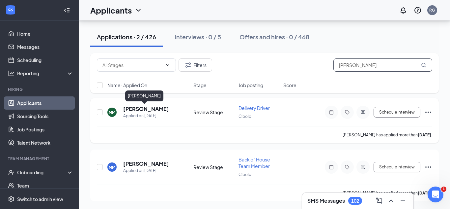
type input "[PERSON_NAME]"
click at [135, 108] on h5 "[PERSON_NAME]" at bounding box center [146, 108] width 46 height 7
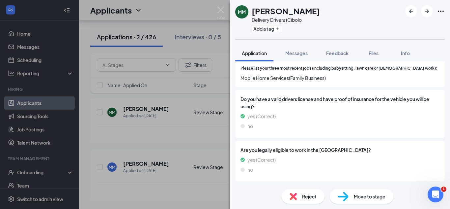
scroll to position [260, 0]
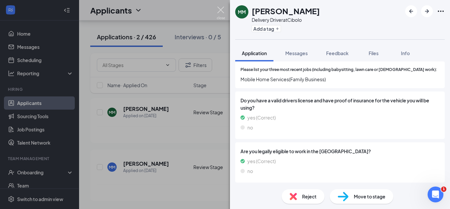
click at [219, 11] on img at bounding box center [221, 13] width 8 height 13
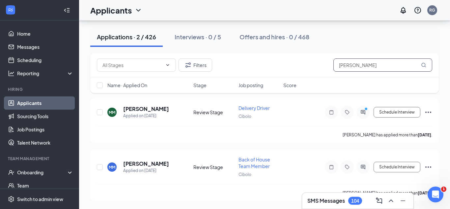
click at [370, 64] on input "[PERSON_NAME]" at bounding box center [383, 64] width 99 height 13
click at [370, 65] on input "[PERSON_NAME]" at bounding box center [383, 64] width 99 height 13
type input "\"
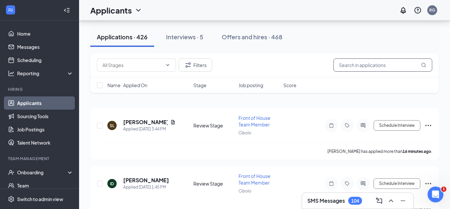
scroll to position [72, 0]
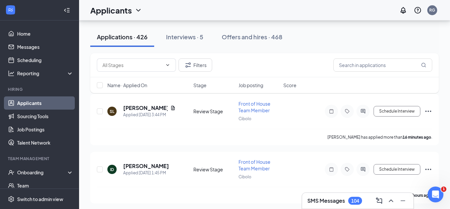
click at [329, 201] on h3 "SMS Messages" at bounding box center [327, 200] width 38 height 7
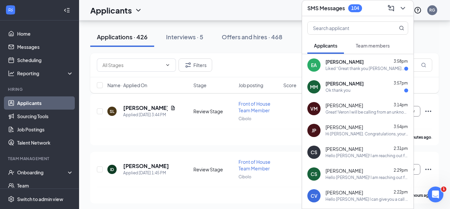
click at [360, 63] on div "[PERSON_NAME] 3:58pm" at bounding box center [367, 62] width 83 height 7
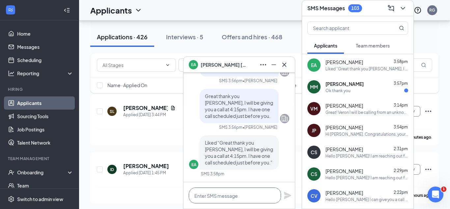
click at [225, 191] on textarea at bounding box center [235, 195] width 92 height 16
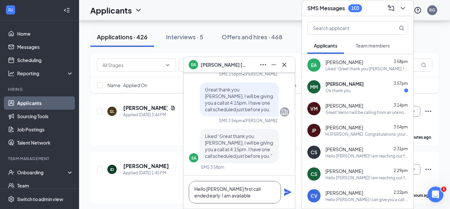
scroll to position [1, 0]
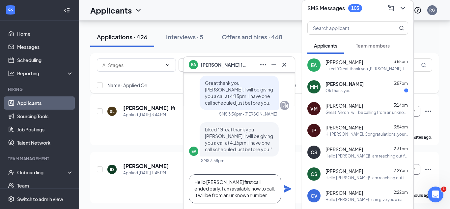
type textarea "Hello [PERSON_NAME] first call ended early. I am available now to call. It will…"
click at [291, 192] on icon "Plane" at bounding box center [288, 189] width 8 height 8
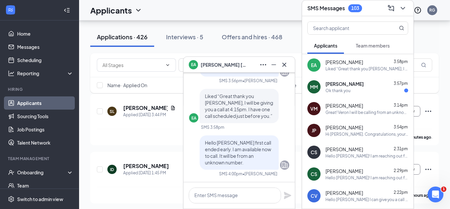
scroll to position [0, 0]
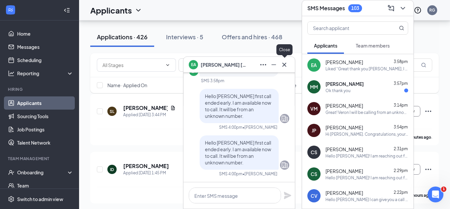
click at [287, 64] on icon "Cross" at bounding box center [284, 65] width 8 height 8
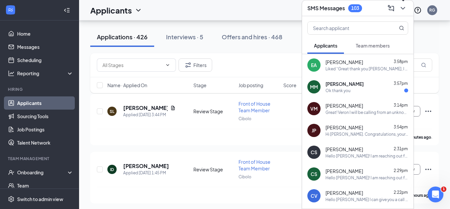
click at [400, 10] on icon "ChevronDown" at bounding box center [403, 8] width 8 height 8
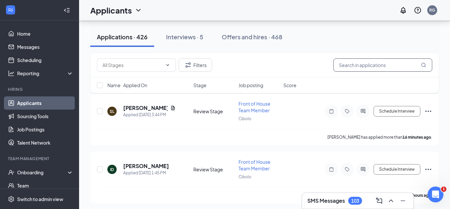
click at [345, 65] on input "text" at bounding box center [383, 64] width 99 height 13
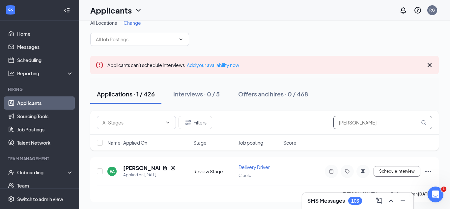
scroll to position [10, 0]
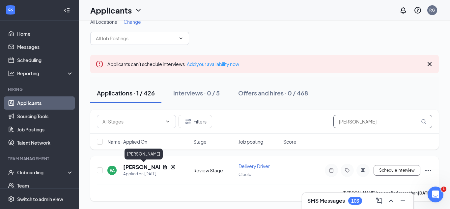
type input "[PERSON_NAME]"
click at [127, 164] on h5 "[PERSON_NAME]" at bounding box center [141, 166] width 37 height 7
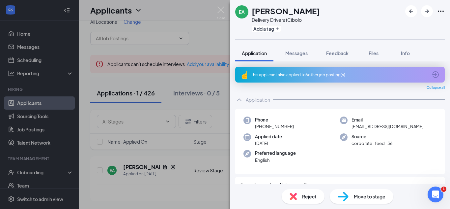
click at [441, 72] on div "This applicant also applied to 5 other job posting(s)" at bounding box center [340, 75] width 210 height 16
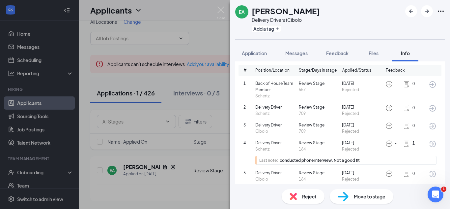
scroll to position [40, 0]
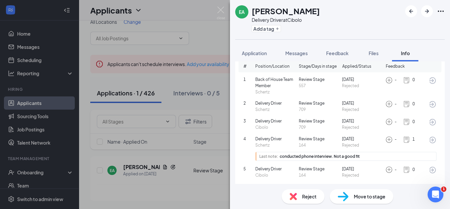
scroll to position [40, 0]
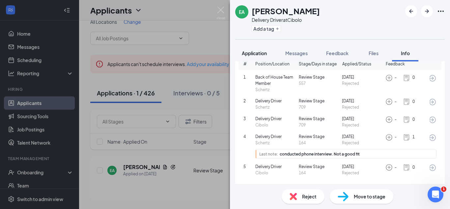
click at [257, 52] on span "Application" at bounding box center [254, 53] width 25 height 6
